Goal: Go to known website: Go to known website

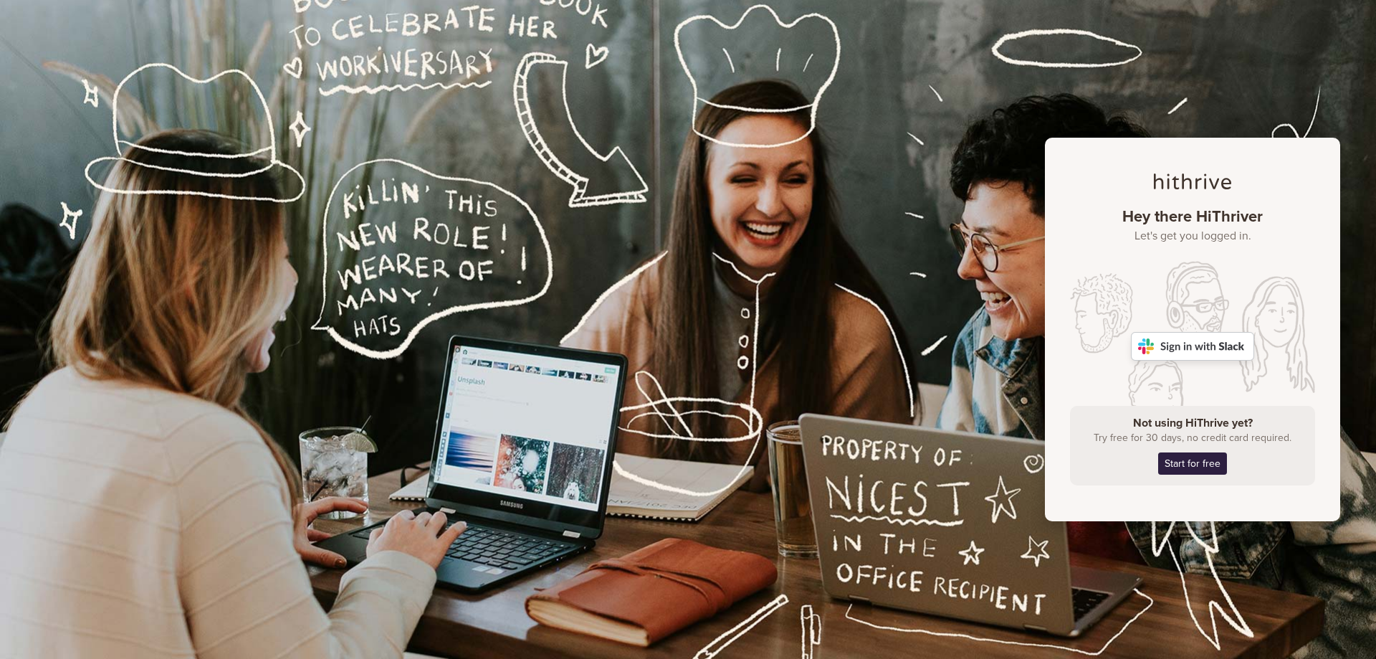
click at [1185, 345] on img at bounding box center [1192, 346] width 123 height 29
